Goal: Task Accomplishment & Management: Use online tool/utility

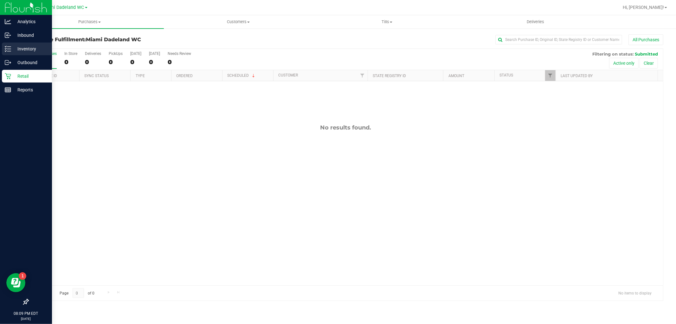
click at [11, 49] on p "Inventory" at bounding box center [30, 49] width 38 height 8
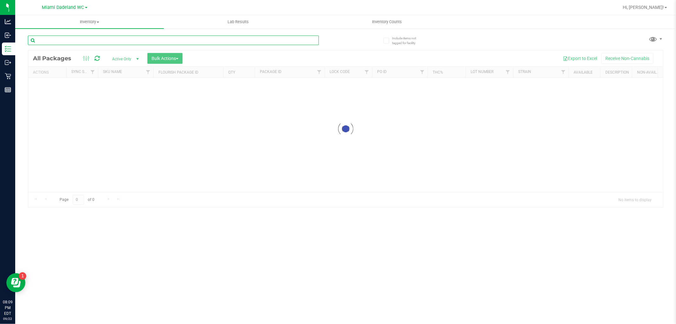
click at [96, 36] on div "Inventory All packages All inventory Waste log Create inventory Lab Results Inv…" at bounding box center [345, 169] width 661 height 309
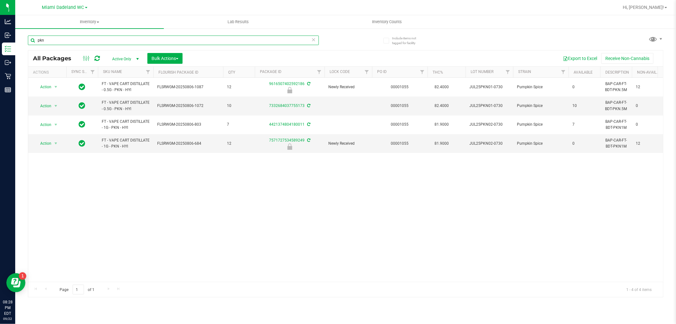
type input "pkn"
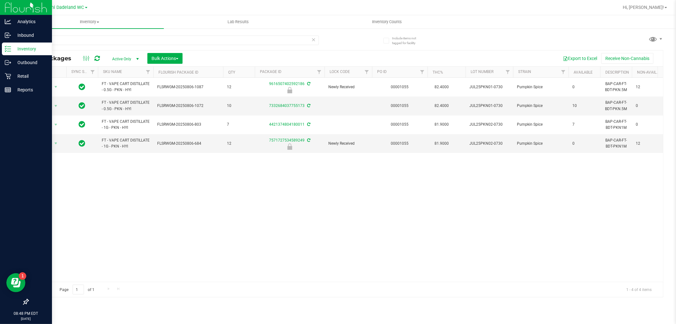
click at [20, 48] on p "Inventory" at bounding box center [30, 49] width 38 height 8
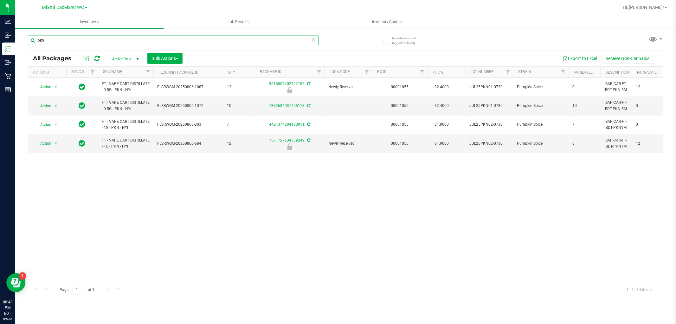
click at [45, 41] on input "pkn" at bounding box center [173, 41] width 291 height 10
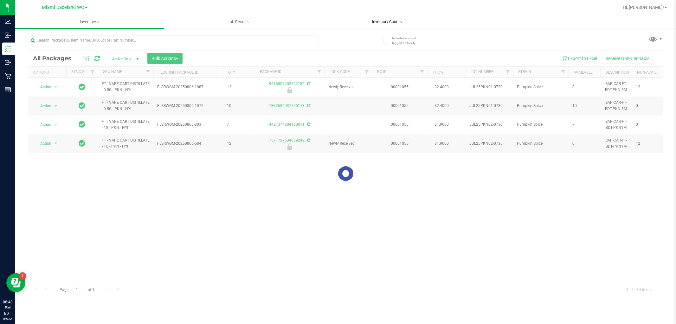
click at [389, 20] on span "Inventory Counts" at bounding box center [387, 22] width 47 height 6
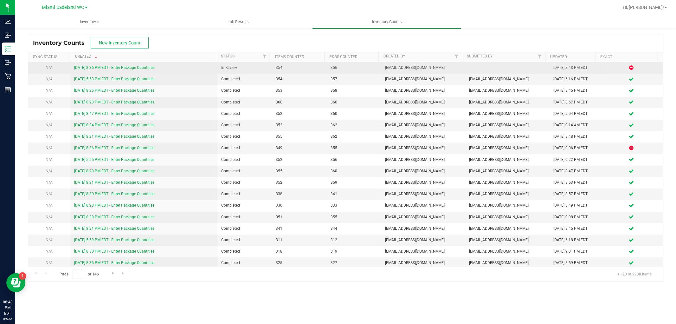
click at [133, 70] on div "[DATE] 8:36 PM EDT - Enter Package Quantities" at bounding box center [144, 68] width 140 height 6
click at [132, 66] on link "[DATE] 8:36 PM EDT - Enter Package Quantities" at bounding box center [114, 67] width 80 height 4
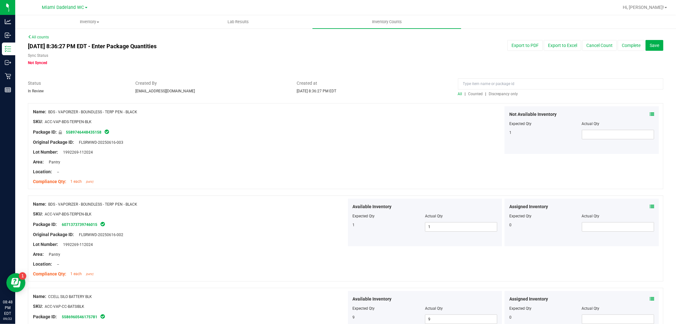
click at [502, 93] on span "Discrepancy only" at bounding box center [503, 94] width 29 height 4
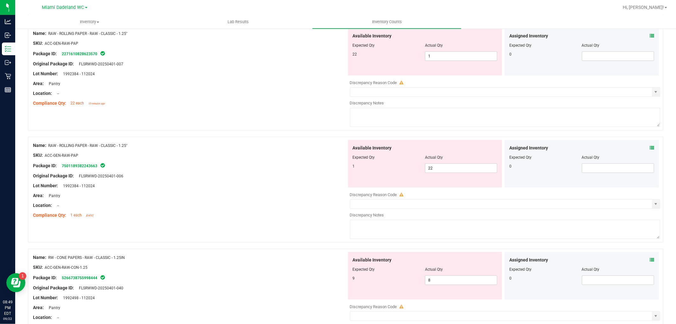
scroll to position [362, 0]
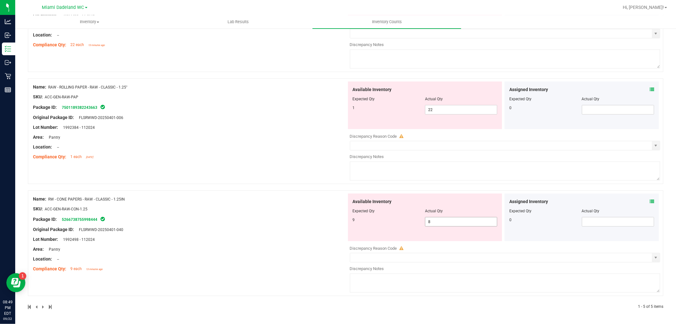
click at [434, 221] on span "8 8" at bounding box center [461, 222] width 72 height 10
click at [434, 221] on input "8" at bounding box center [462, 221] width 72 height 9
type input "9"
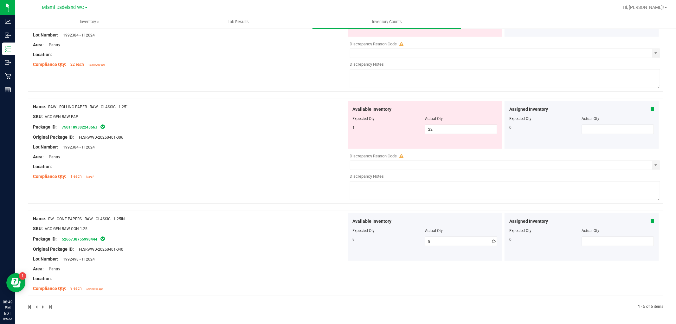
type input "9"
click at [283, 172] on div "Name: RAW - ROLLING PAPER - RAW - CLASSIC - 1.25" SKU: ACC-GEN-RAW-PAP Package …" at bounding box center [346, 151] width 636 height 106
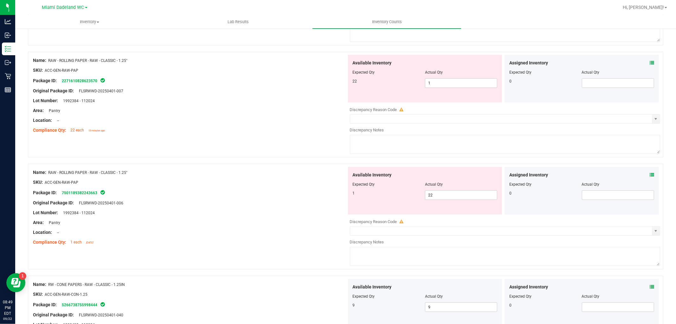
scroll to position [271, 0]
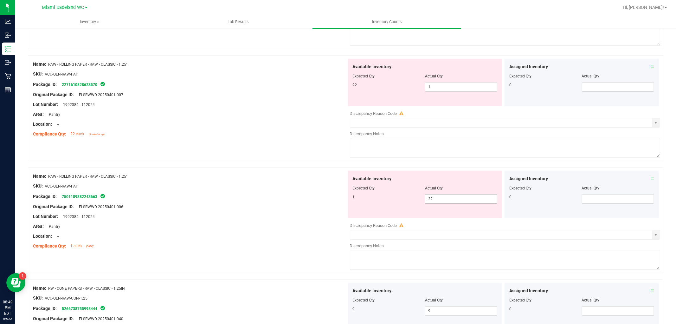
click at [440, 202] on span "22 22" at bounding box center [461, 199] width 72 height 10
click at [440, 202] on input "22" at bounding box center [462, 198] width 72 height 9
type input "1"
click at [451, 81] on div at bounding box center [425, 80] width 145 height 3
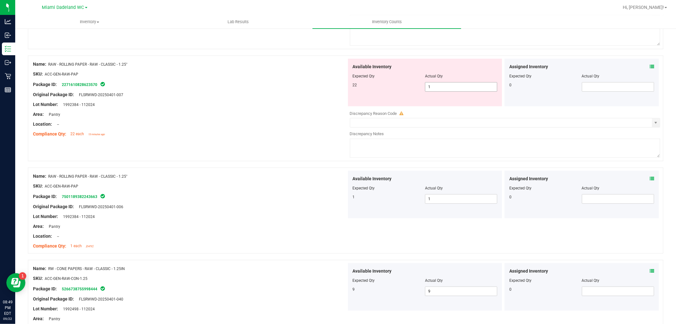
click at [450, 86] on span "1 1" at bounding box center [461, 87] width 72 height 10
click at [450, 86] on input "1" at bounding box center [462, 86] width 72 height 9
type input "22"
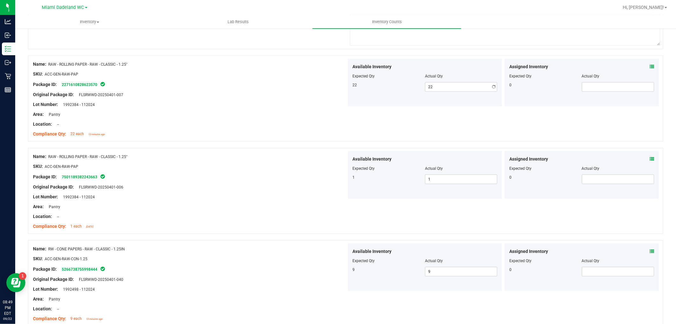
click at [277, 119] on div at bounding box center [190, 119] width 314 height 3
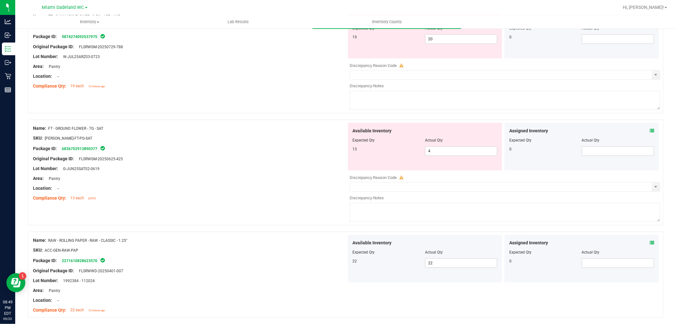
scroll to position [25, 0]
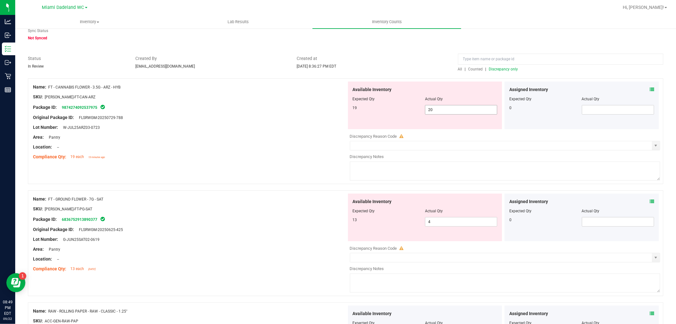
click at [433, 108] on span "20 20" at bounding box center [461, 110] width 72 height 10
click at [433, 108] on input "20" at bounding box center [462, 109] width 72 height 9
type input "19"
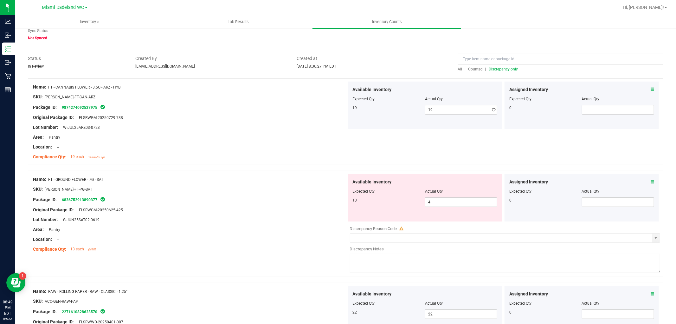
click at [285, 142] on div at bounding box center [190, 141] width 314 height 3
click at [462, 204] on span "4 4" at bounding box center [461, 202] width 72 height 10
click at [462, 204] on input "4" at bounding box center [462, 202] width 72 height 9
type input "13"
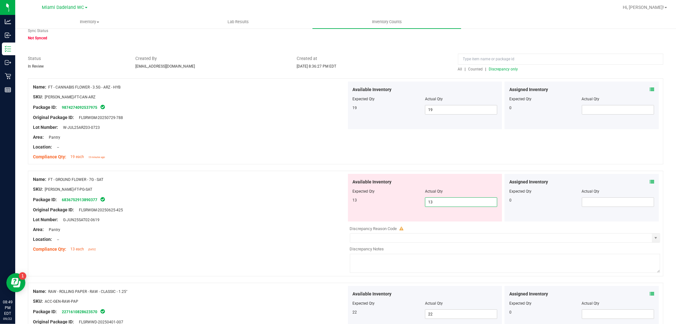
drag, startPoint x: 228, startPoint y: 211, endPoint x: 235, endPoint y: 209, distance: 7.7
click at [232, 209] on div "Original Package ID: FLSRWGM-20250625-425" at bounding box center [190, 209] width 314 height 7
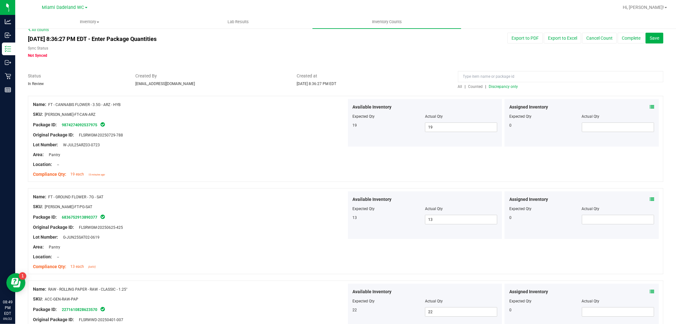
scroll to position [0, 0]
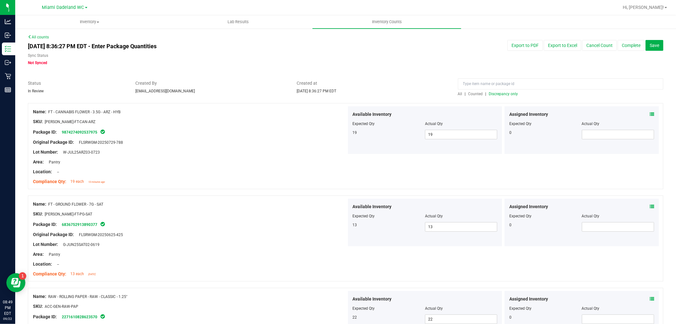
click at [512, 95] on span "Discrepancy only" at bounding box center [503, 94] width 29 height 4
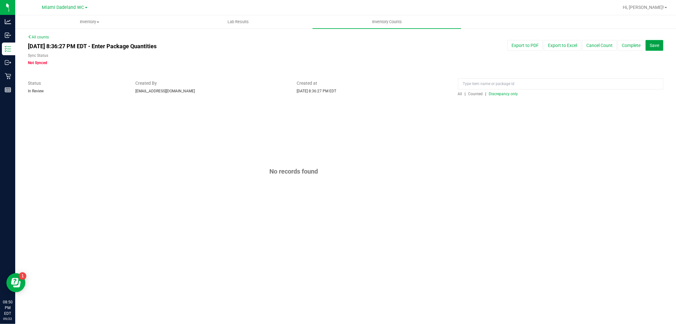
click at [657, 43] on span "Save" at bounding box center [655, 45] width 10 height 5
